Goal: Transaction & Acquisition: Purchase product/service

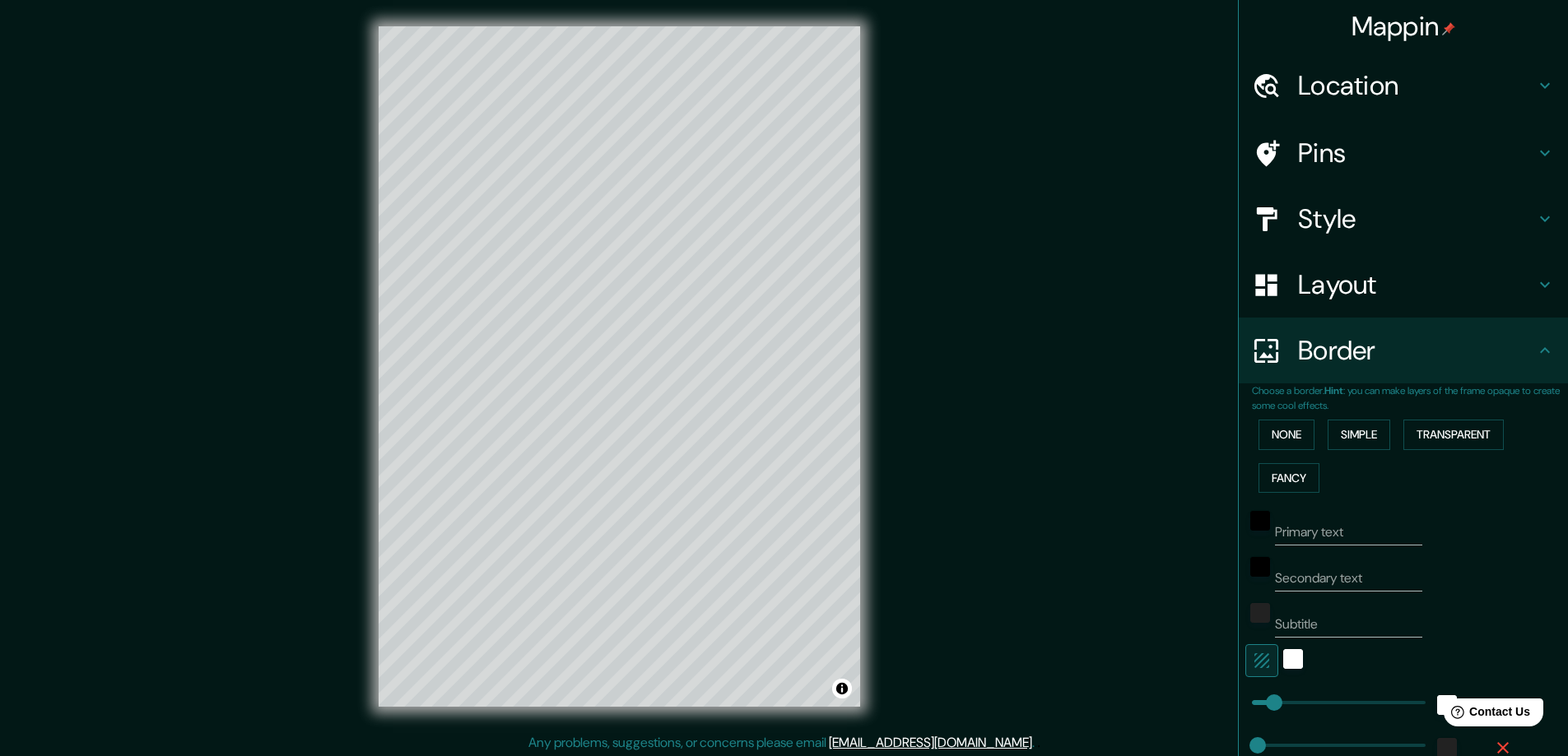
scroll to position [180, 0]
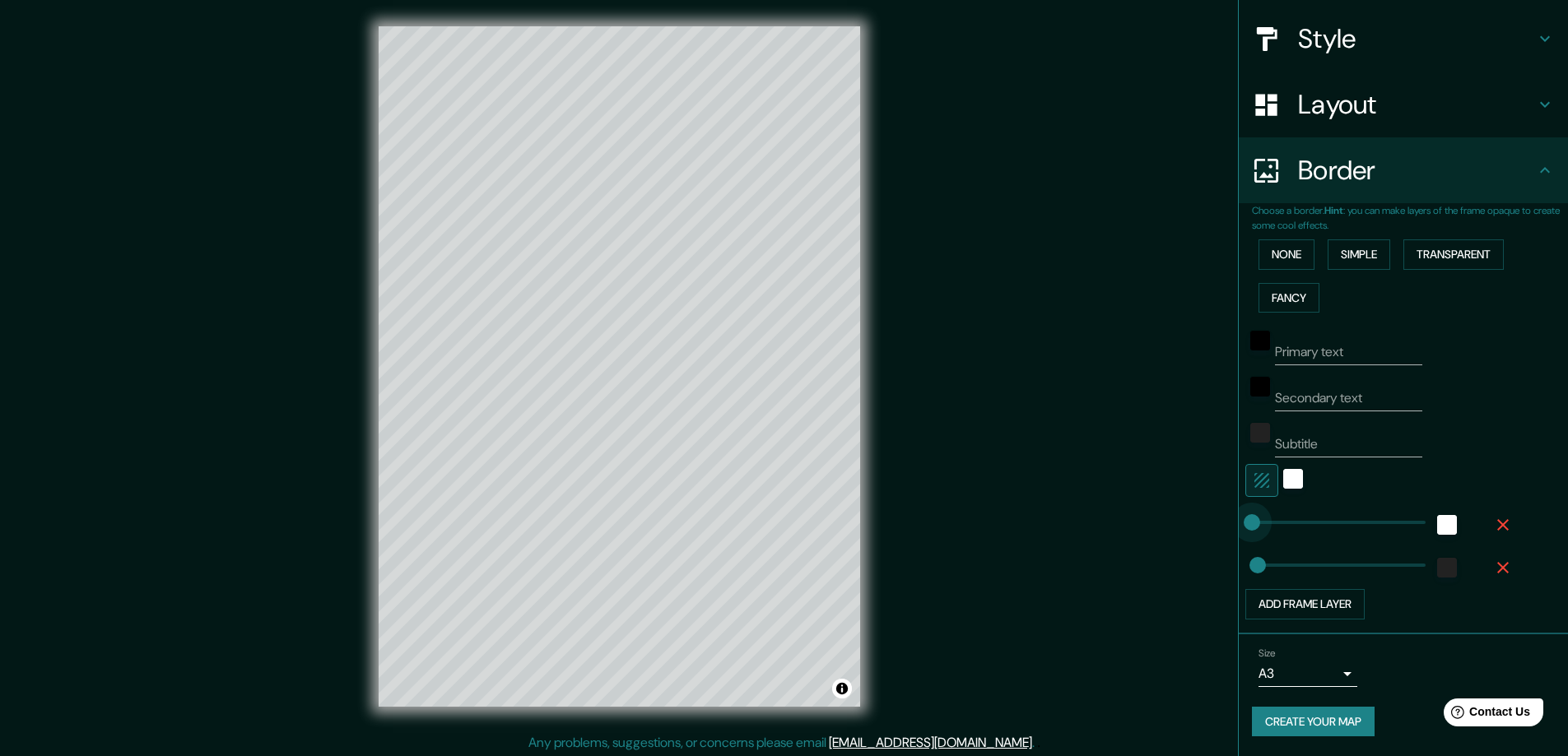
drag, startPoint x: 1267, startPoint y: 519, endPoint x: 1240, endPoint y: 517, distance: 27.1
click at [1329, 674] on body "Mappin Location [GEOGRAPHIC_DATA], [GEOGRAPHIC_DATA], [GEOGRAPHIC_DATA] [GEOGRA…" at bounding box center [784, 378] width 1568 height 756
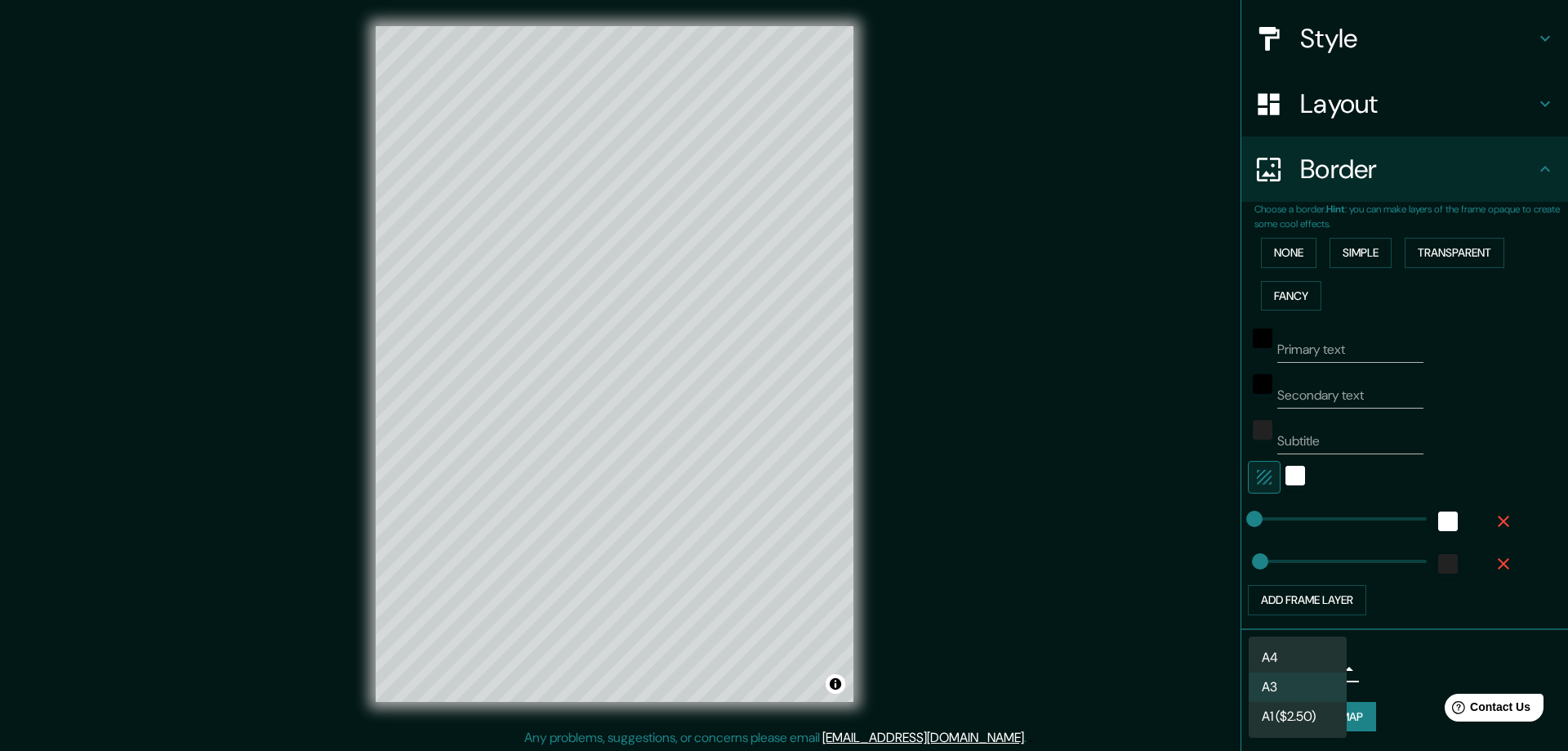
click at [1310, 712] on li "A1 ($2.50)" at bounding box center [1298, 716] width 98 height 29
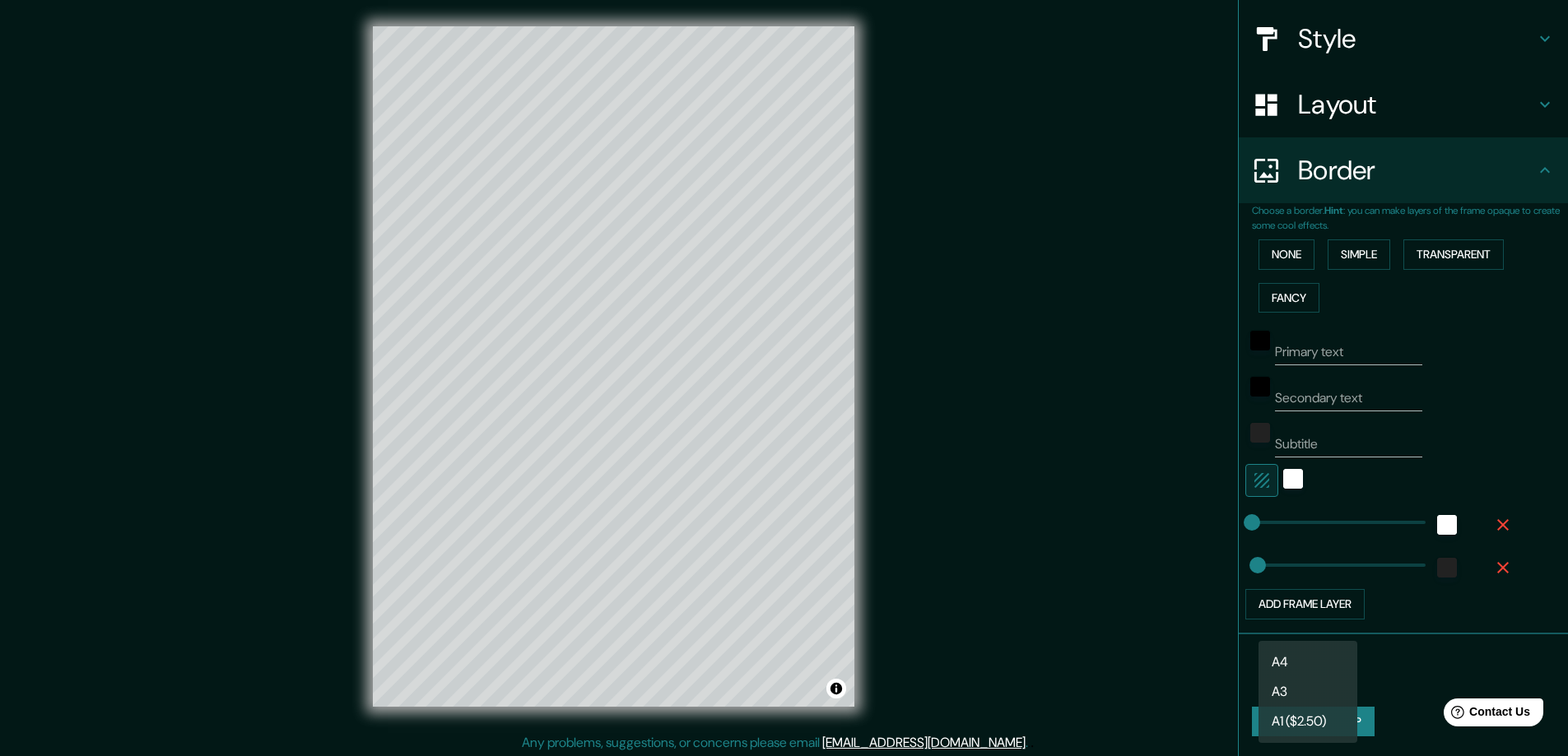
click at [1332, 668] on body "Mappin Location [GEOGRAPHIC_DATA], [GEOGRAPHIC_DATA], [GEOGRAPHIC_DATA] [GEOGRA…" at bounding box center [784, 378] width 1568 height 756
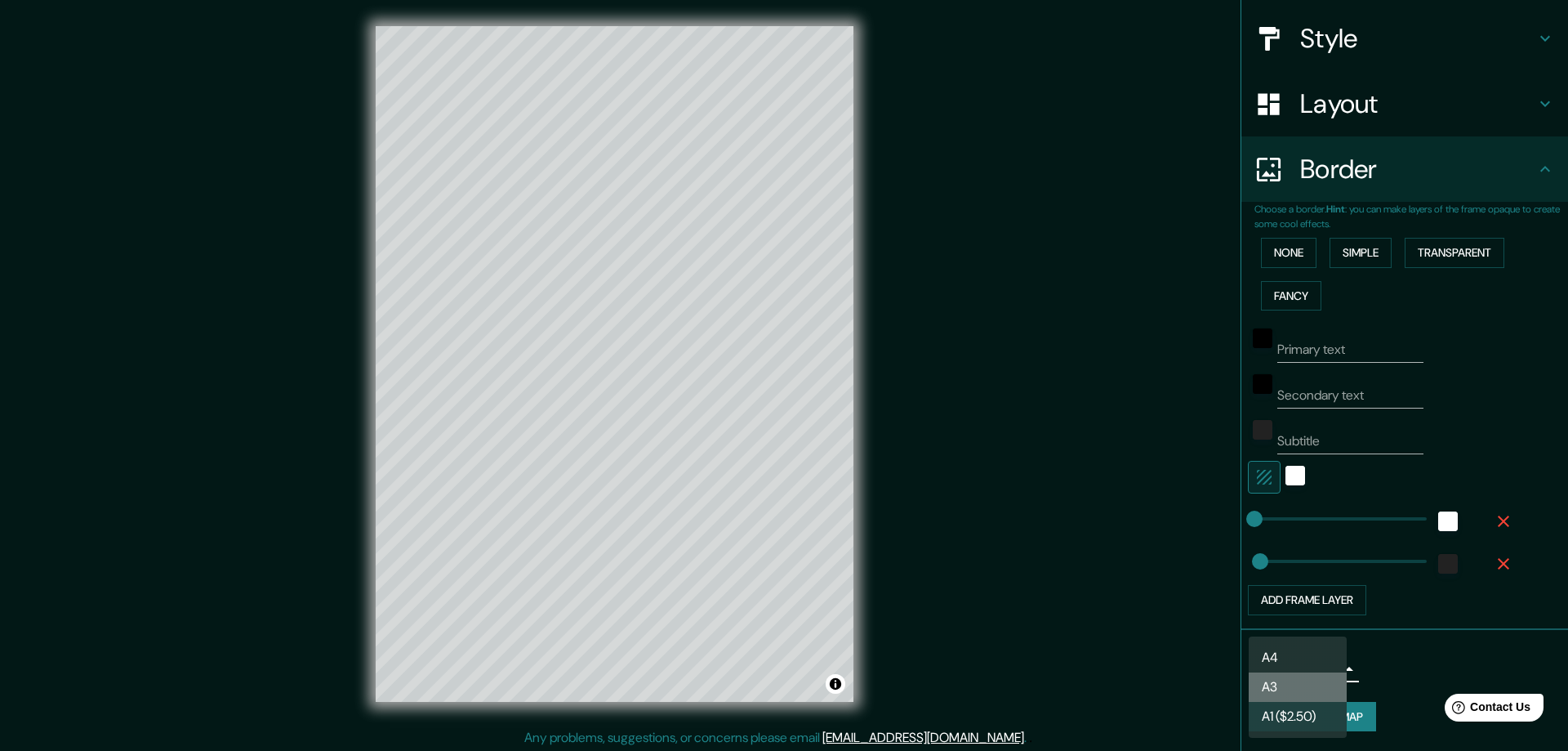
click at [1313, 683] on li "A3" at bounding box center [1298, 687] width 98 height 29
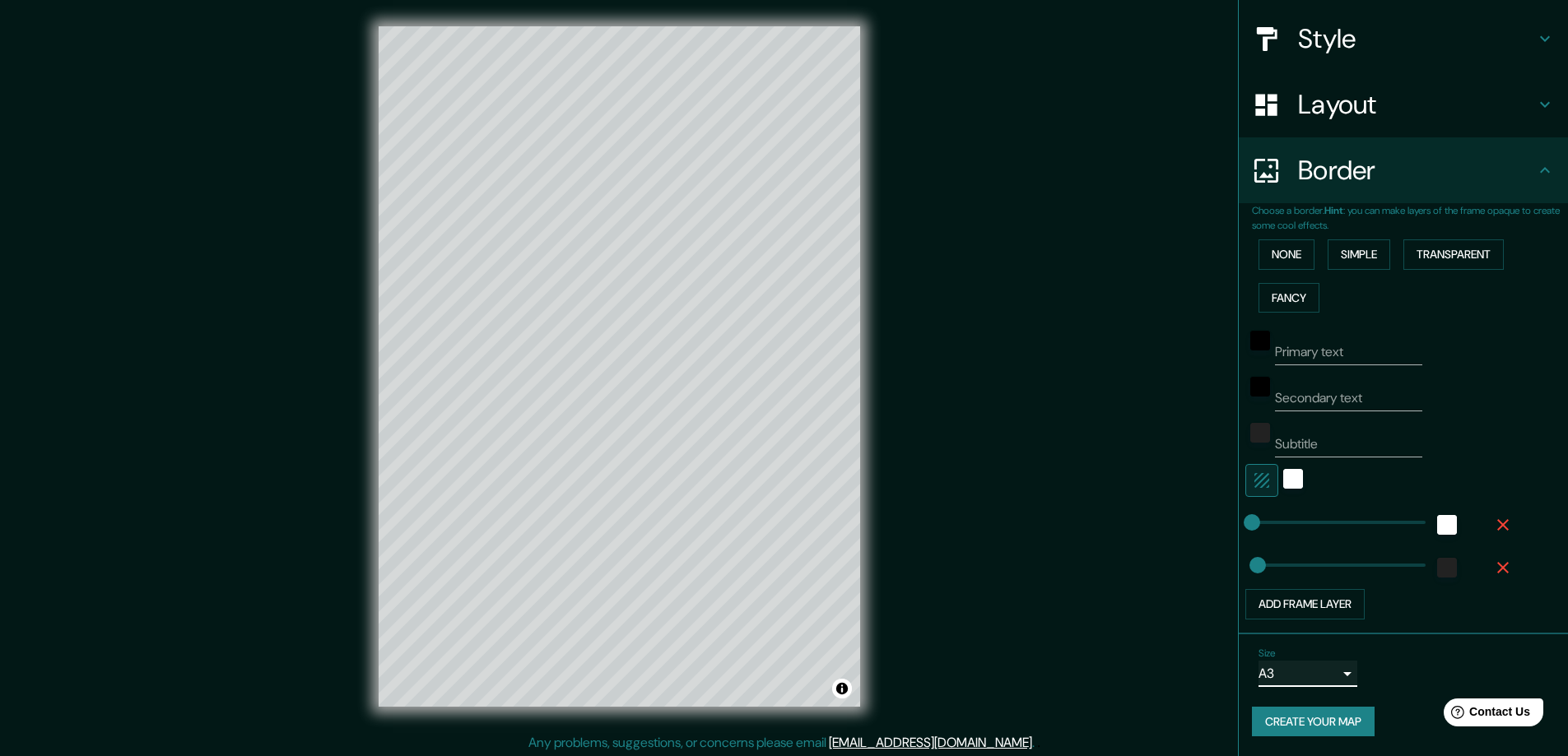
scroll to position [0, 0]
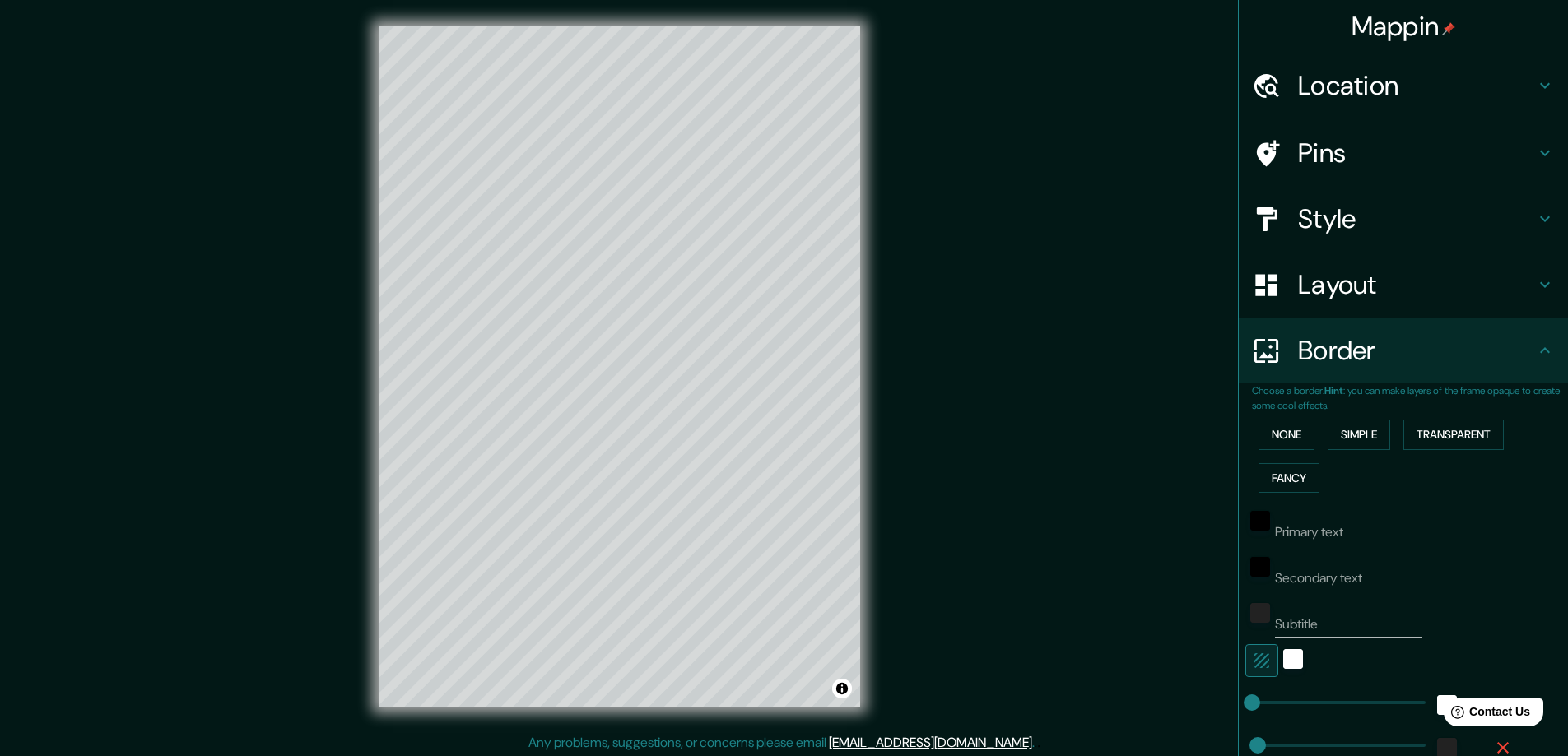
click at [1404, 29] on h4 "Mappin" at bounding box center [1405, 26] width 105 height 33
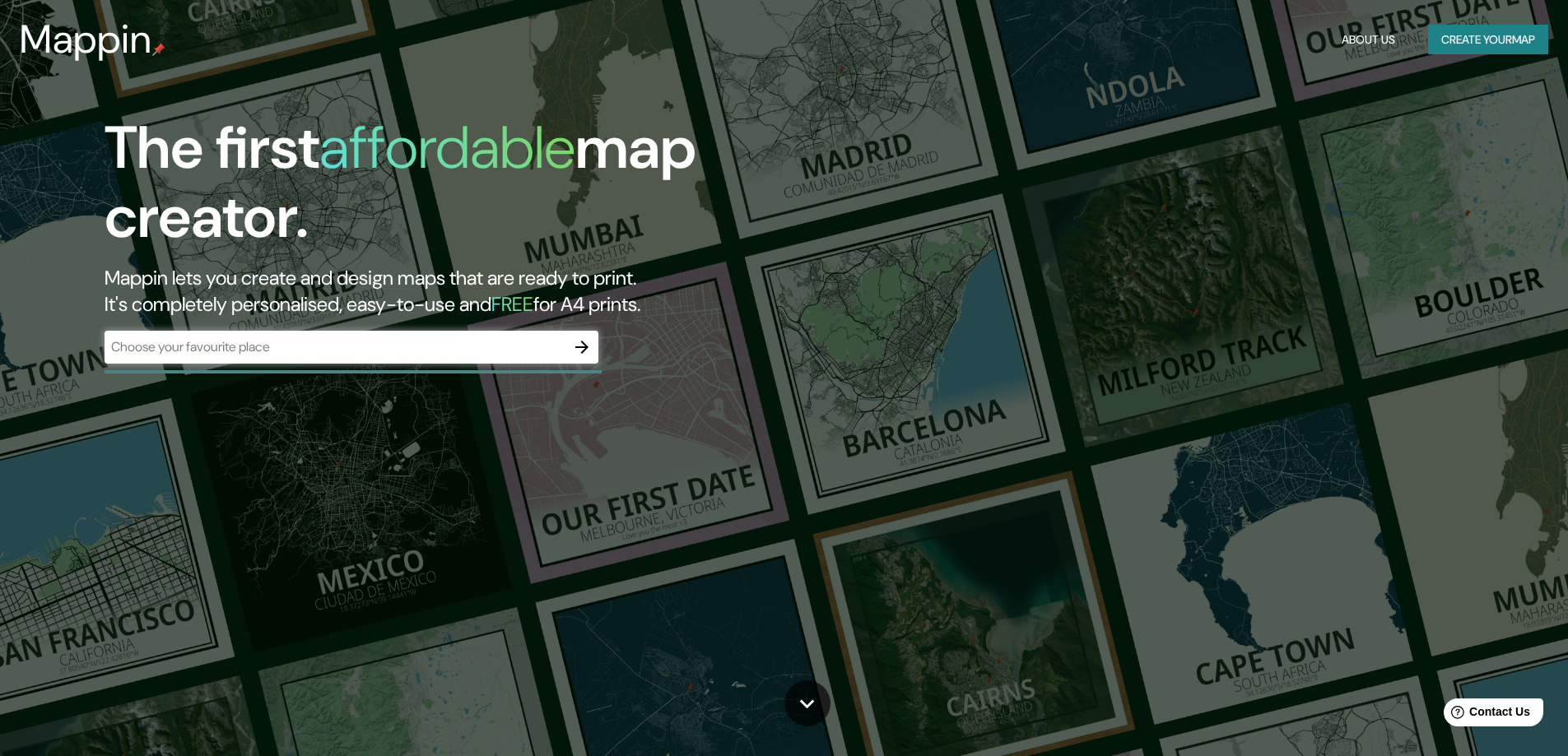
click at [1404, 29] on div "About Us Create your map" at bounding box center [1442, 40] width 213 height 30
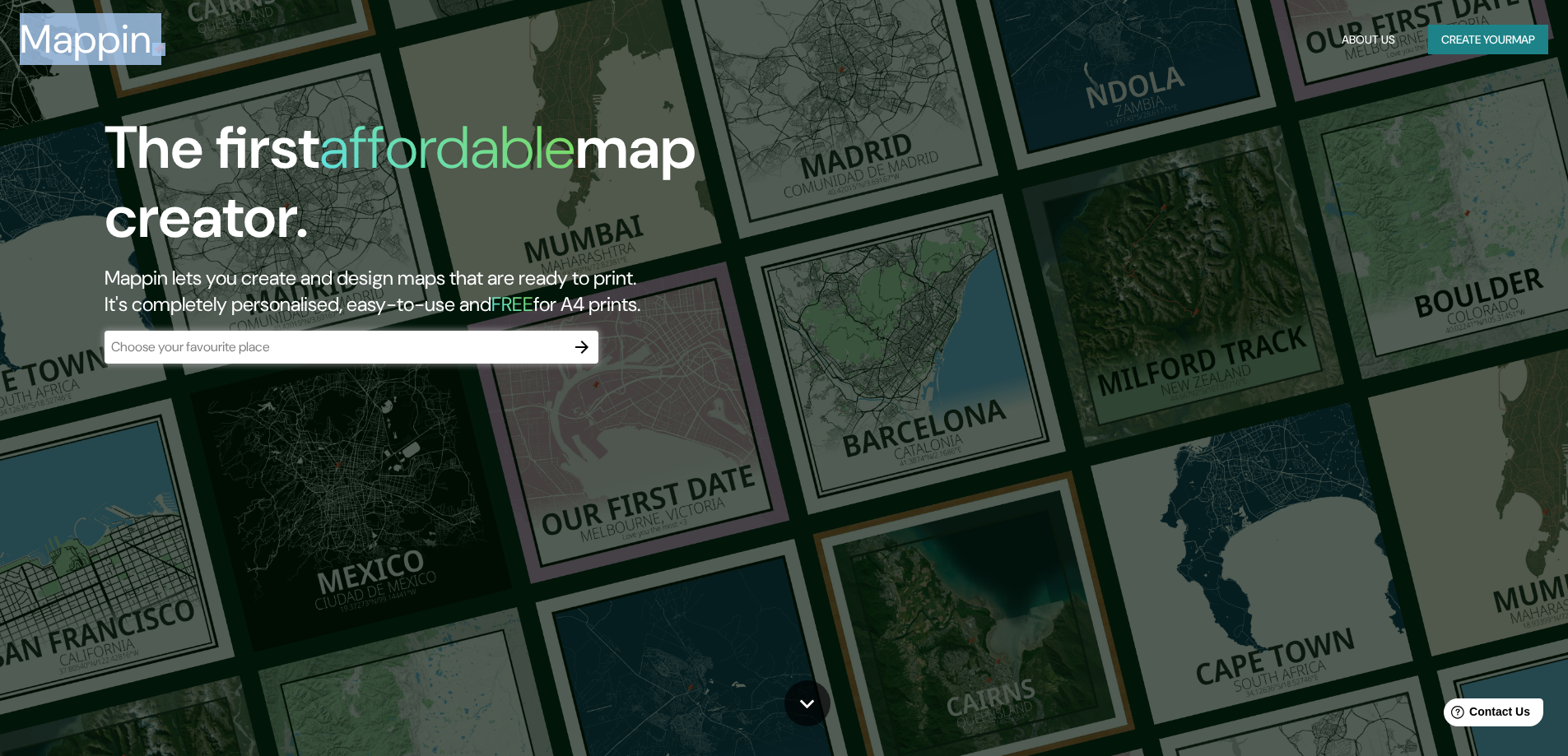
click at [1404, 29] on div "About Us Create your map" at bounding box center [1442, 40] width 213 height 30
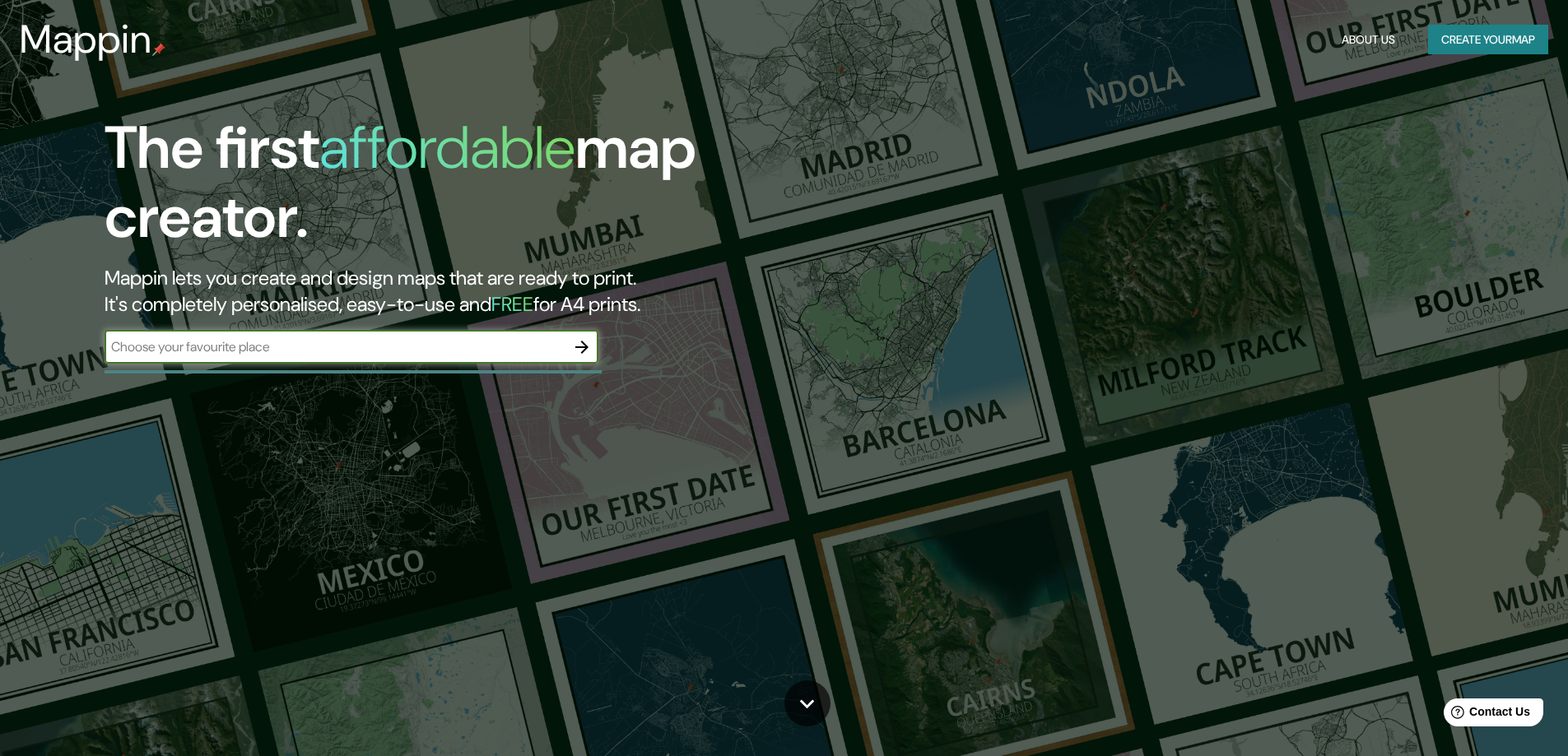
click at [452, 344] on input "text" at bounding box center [335, 347] width 461 height 19
